Goal: Check status: Check status

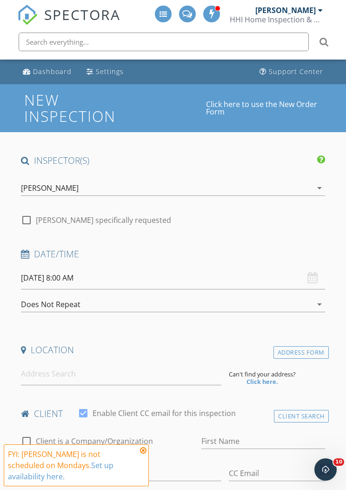
click at [315, 9] on div "[PERSON_NAME]" at bounding box center [286, 10] width 61 height 9
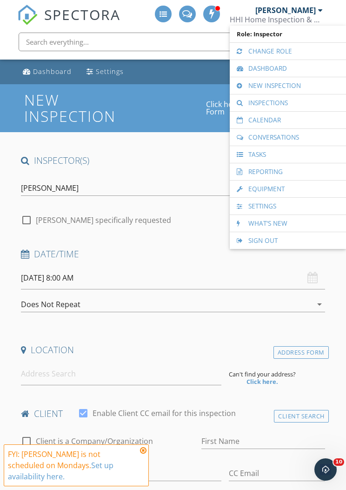
click at [290, 118] on link "Calendar" at bounding box center [288, 120] width 107 height 17
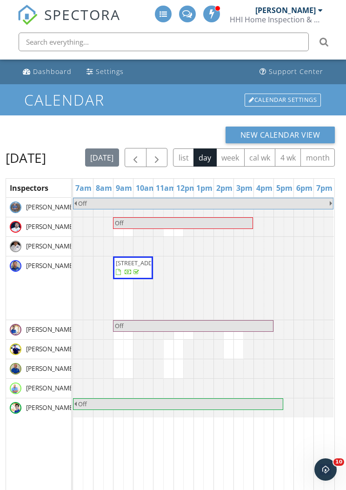
click at [141, 155] on span "button" at bounding box center [135, 157] width 11 height 11
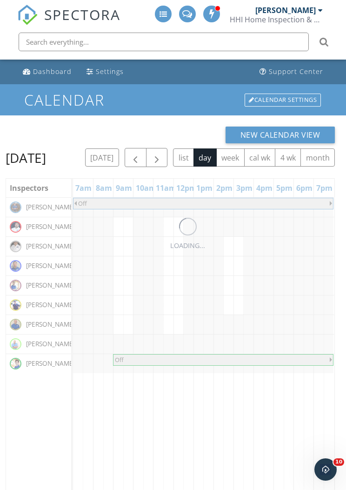
click at [141, 154] on span "button" at bounding box center [135, 157] width 11 height 11
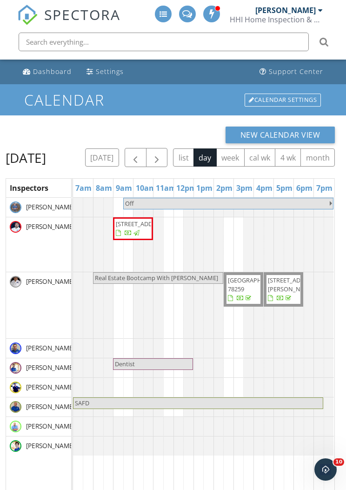
click at [141, 153] on span "button" at bounding box center [135, 157] width 11 height 11
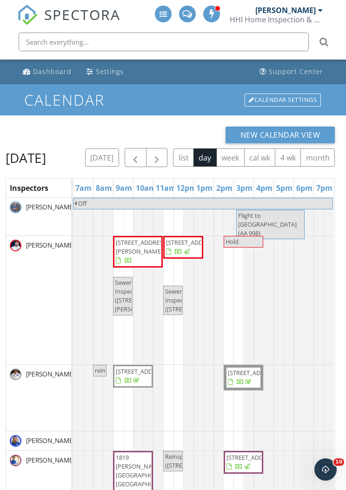
click at [147, 155] on button "button" at bounding box center [136, 157] width 22 height 19
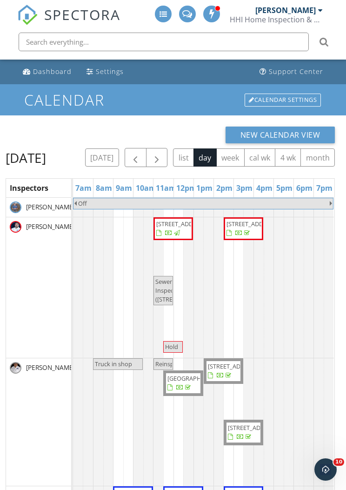
click at [147, 150] on button "button" at bounding box center [136, 157] width 22 height 19
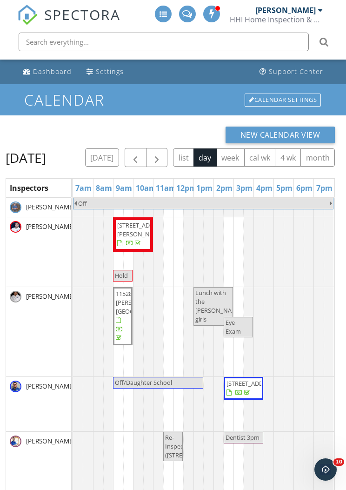
click at [141, 155] on span "button" at bounding box center [135, 157] width 11 height 11
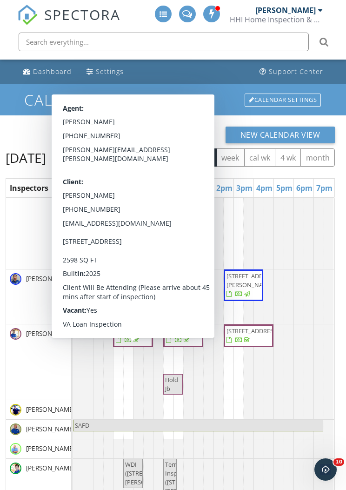
click at [139, 335] on span "14506 Clay Rdg Run, San Antonio 78253" at bounding box center [142, 331] width 52 height 8
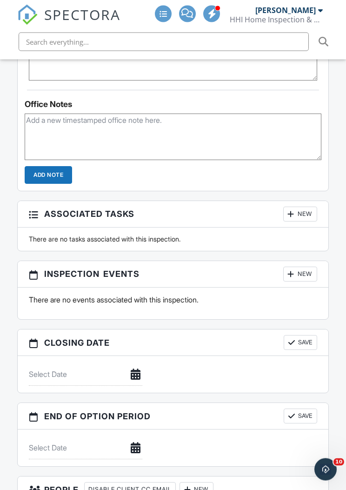
scroll to position [760, 0]
click at [317, 9] on div "[PERSON_NAME]" at bounding box center [290, 10] width 68 height 9
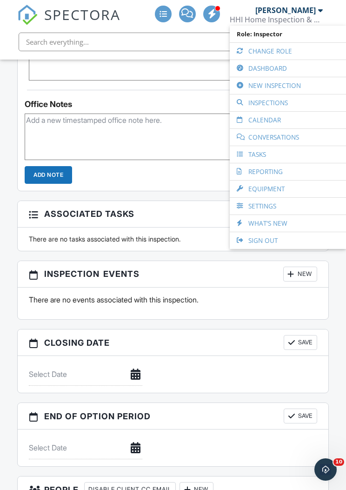
click at [292, 118] on link "Calendar" at bounding box center [288, 120] width 107 height 17
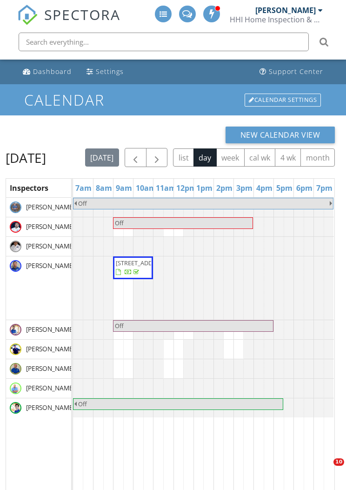
click at [147, 151] on button "button" at bounding box center [136, 157] width 22 height 19
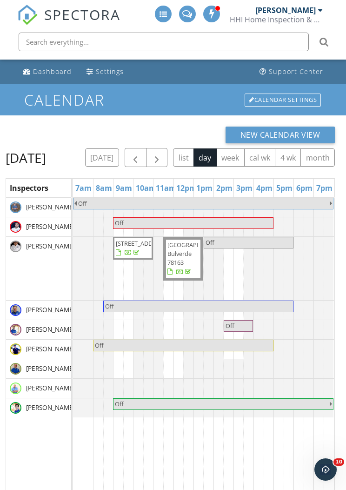
click at [141, 154] on span "button" at bounding box center [135, 157] width 11 height 11
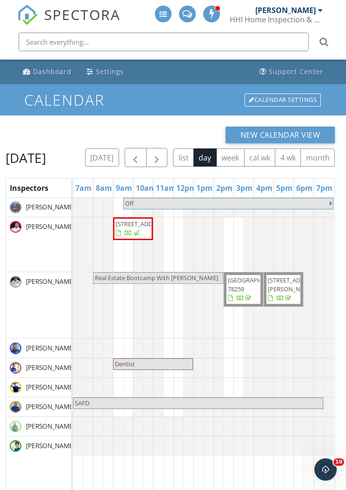
click at [147, 155] on button "button" at bounding box center [136, 157] width 22 height 19
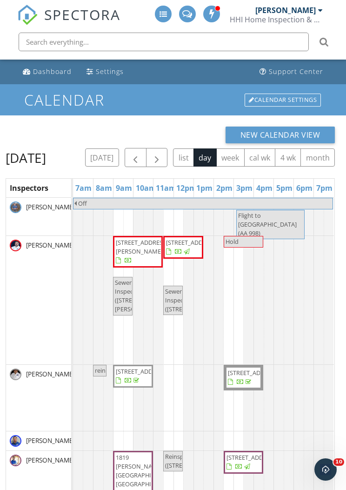
click at [141, 152] on span "button" at bounding box center [135, 157] width 11 height 11
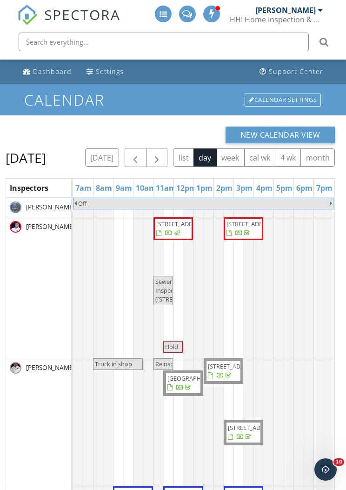
click at [147, 148] on button "button" at bounding box center [136, 157] width 22 height 19
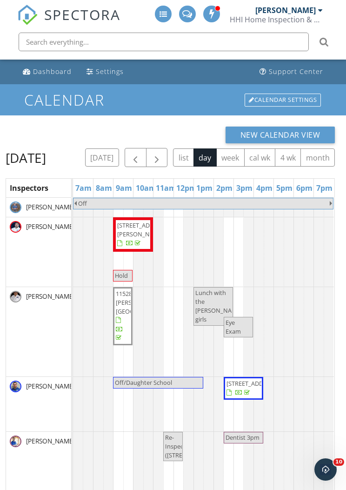
click at [141, 153] on span "button" at bounding box center [135, 157] width 11 height 11
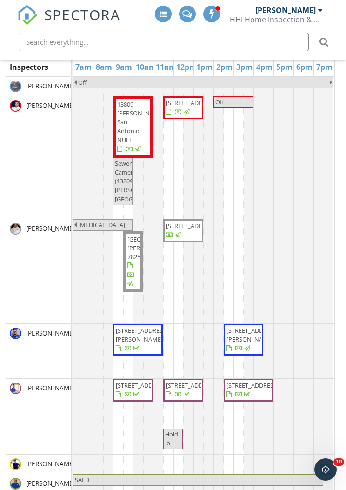
scroll to position [154, 0]
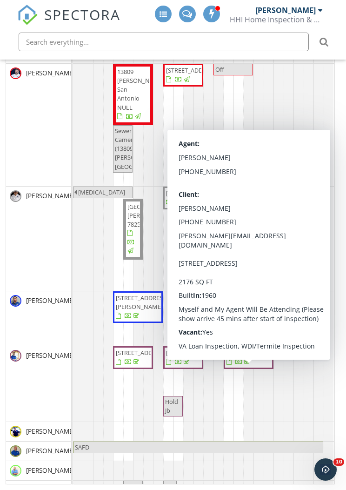
click at [267, 367] on span "10707 Cedar Elm Dr, San Antonio 78230" at bounding box center [249, 358] width 46 height 18
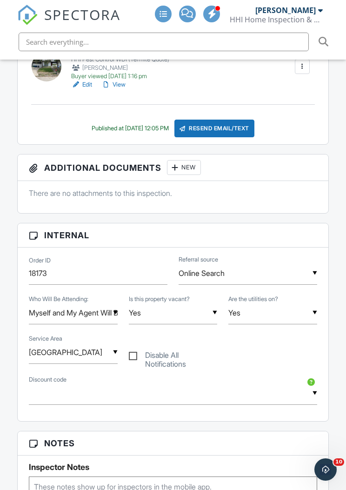
scroll to position [421, 0]
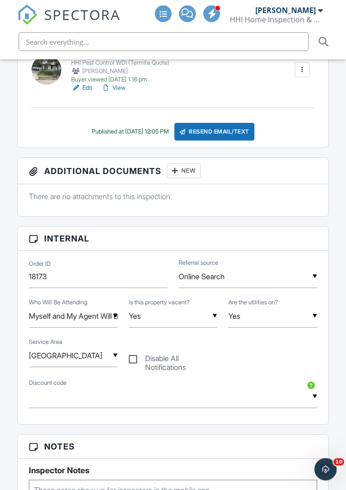
click at [301, 12] on div "[PERSON_NAME]" at bounding box center [286, 10] width 61 height 9
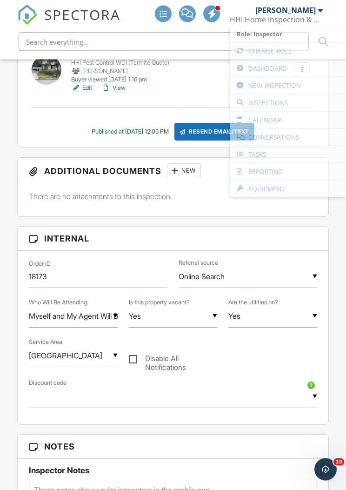
scroll to position [422, 0]
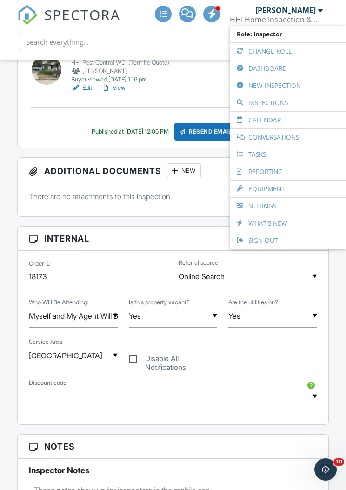
click at [285, 119] on link "Calendar" at bounding box center [288, 120] width 107 height 17
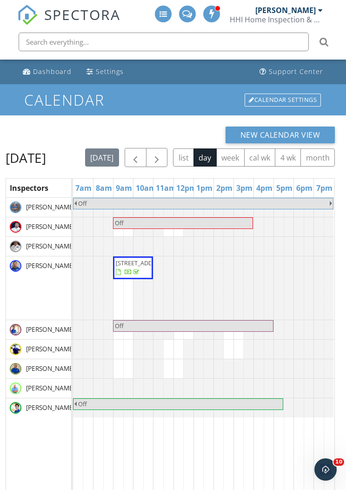
click at [147, 150] on button "button" at bounding box center [136, 157] width 22 height 19
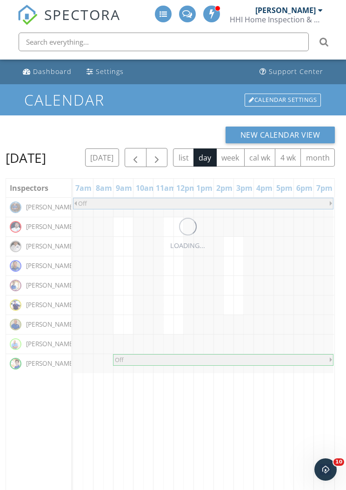
click at [141, 154] on span "button" at bounding box center [135, 157] width 11 height 11
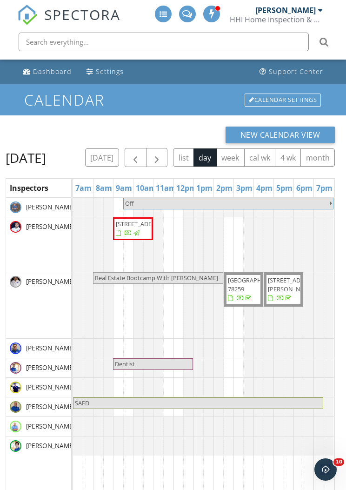
click at [141, 155] on span "button" at bounding box center [135, 157] width 11 height 11
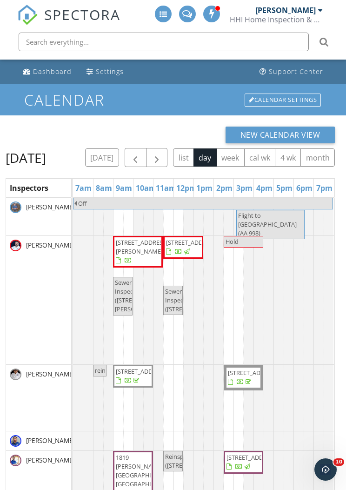
click at [141, 155] on span "button" at bounding box center [135, 157] width 11 height 11
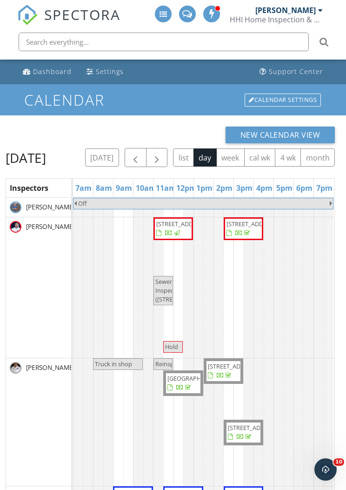
click at [141, 158] on span "button" at bounding box center [135, 157] width 11 height 11
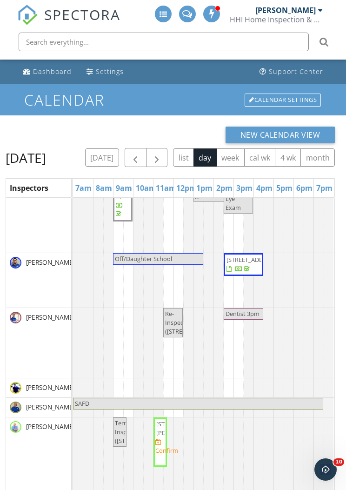
scroll to position [126, 0]
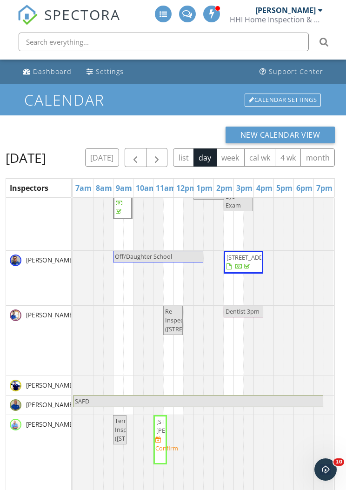
click at [162, 155] on span "button" at bounding box center [156, 157] width 11 height 11
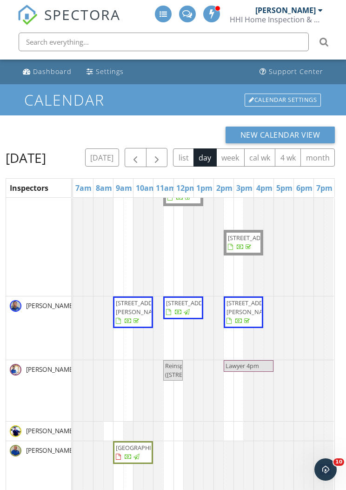
scroll to position [190, 0]
click at [341, 162] on div "New Calendar View Wednesday, September 24, 2025 today list day week cal wk 4 wk…" at bounding box center [173, 379] width 346 height 528
click at [162, 156] on span "button" at bounding box center [156, 157] width 11 height 11
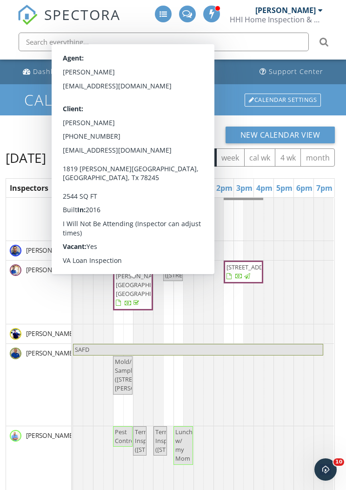
click at [132, 295] on span "1819 [PERSON_NAME][GEOGRAPHIC_DATA], [GEOGRAPHIC_DATA]" at bounding box center [146, 280] width 60 height 35
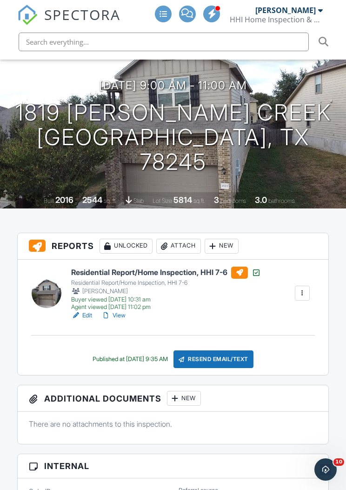
scroll to position [320, 0]
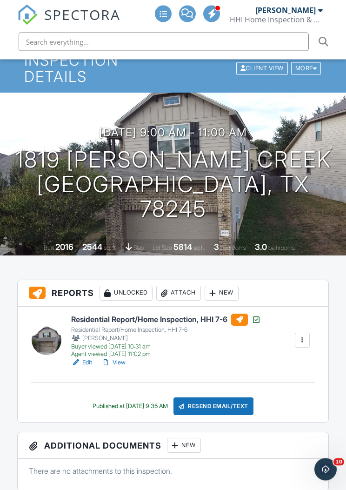
click at [308, 6] on div "[PERSON_NAME]" at bounding box center [286, 10] width 61 height 9
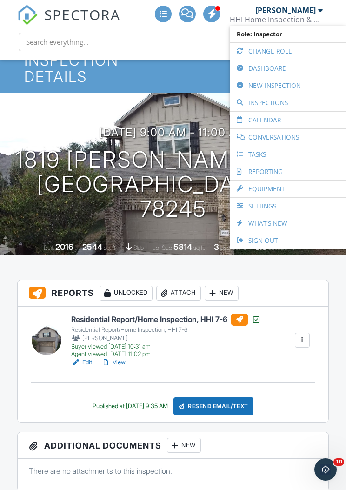
click at [296, 122] on link "Calendar" at bounding box center [288, 120] width 107 height 17
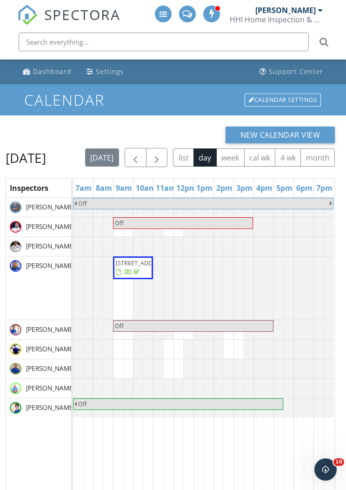
click at [147, 150] on button "button" at bounding box center [136, 157] width 22 height 19
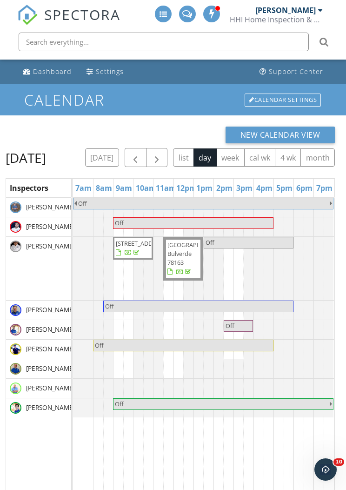
click at [141, 152] on span "button" at bounding box center [135, 157] width 11 height 11
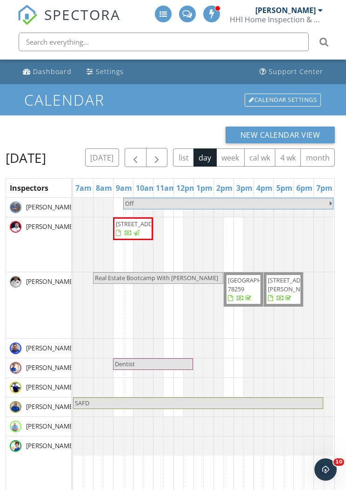
click at [147, 153] on button "button" at bounding box center [136, 157] width 22 height 19
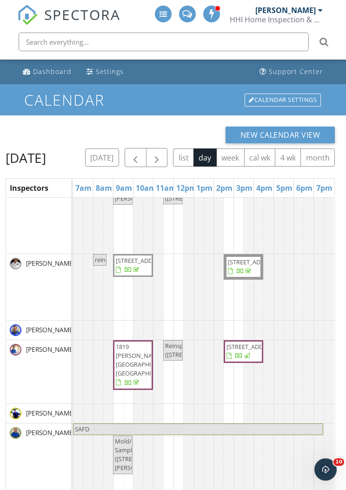
scroll to position [111, 0]
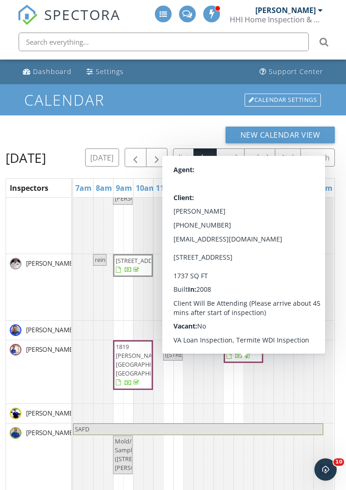
click at [246, 351] on span "3918 Paradiso Loop , San Antonio 78260" at bounding box center [253, 347] width 52 height 8
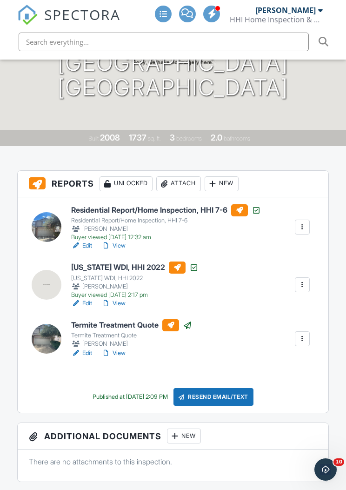
scroll to position [116, 0]
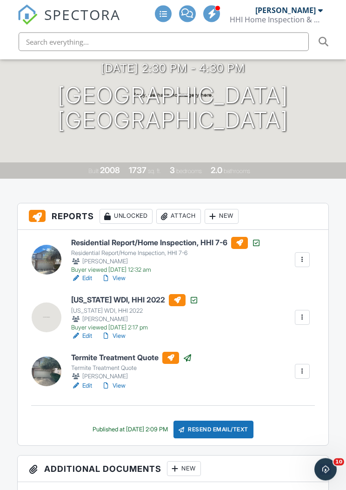
click at [309, 11] on div "[PERSON_NAME]" at bounding box center [286, 10] width 61 height 9
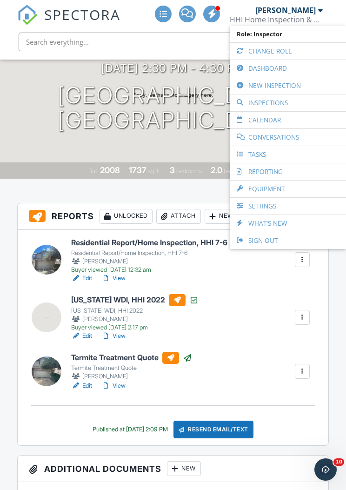
click at [291, 121] on link "Calendar" at bounding box center [288, 120] width 107 height 17
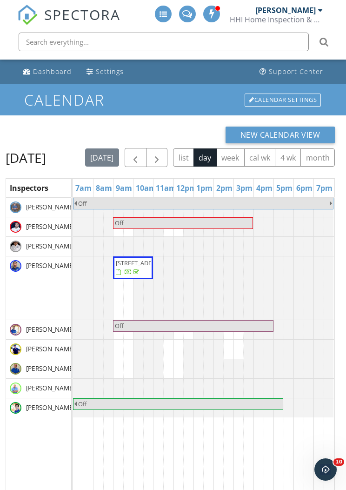
click at [141, 152] on span "button" at bounding box center [135, 157] width 11 height 11
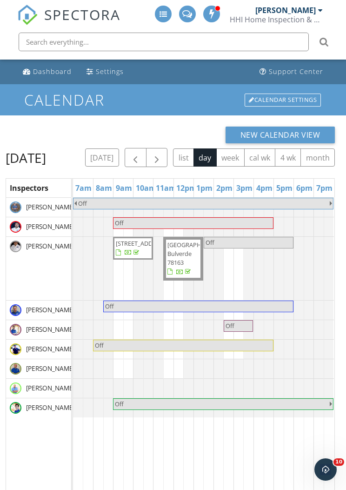
click at [141, 160] on span "button" at bounding box center [135, 157] width 11 height 11
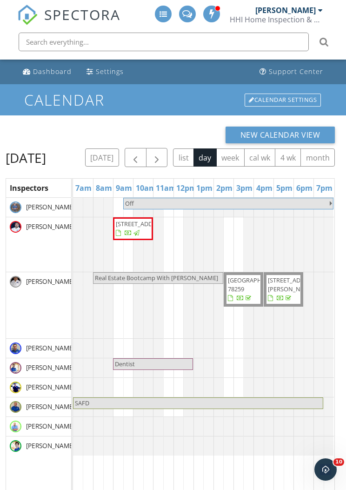
click at [141, 160] on span "button" at bounding box center [135, 157] width 11 height 11
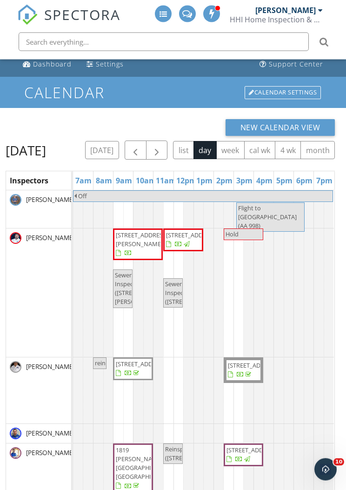
scroll to position [7, 0]
click at [119, 146] on button "[DATE]" at bounding box center [102, 150] width 34 height 18
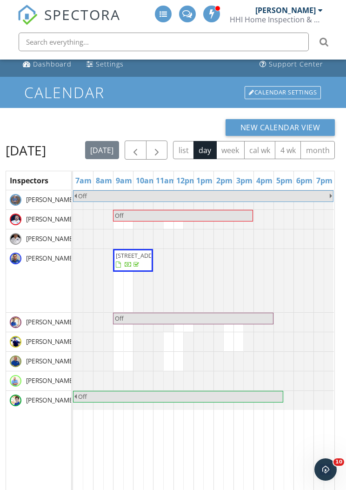
click at [168, 147] on button "button" at bounding box center [157, 150] width 22 height 19
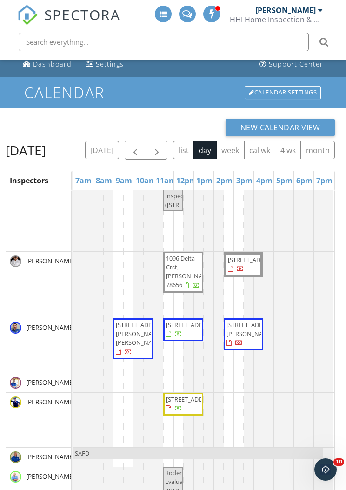
scroll to position [209, 0]
click at [168, 142] on button "button" at bounding box center [157, 150] width 22 height 19
